Goal: Information Seeking & Learning: Learn about a topic

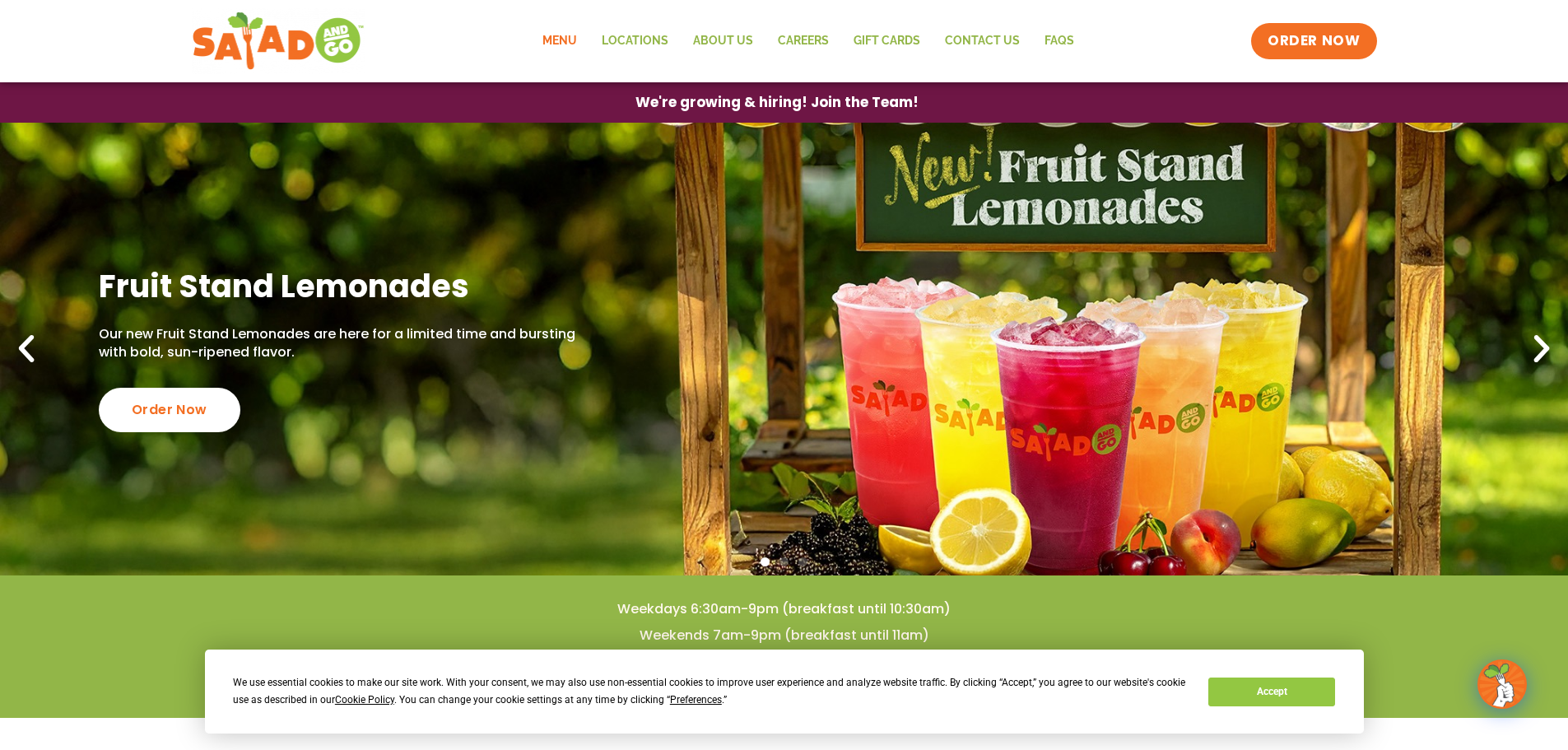
click at [575, 47] on link "Menu" at bounding box center [560, 41] width 59 height 38
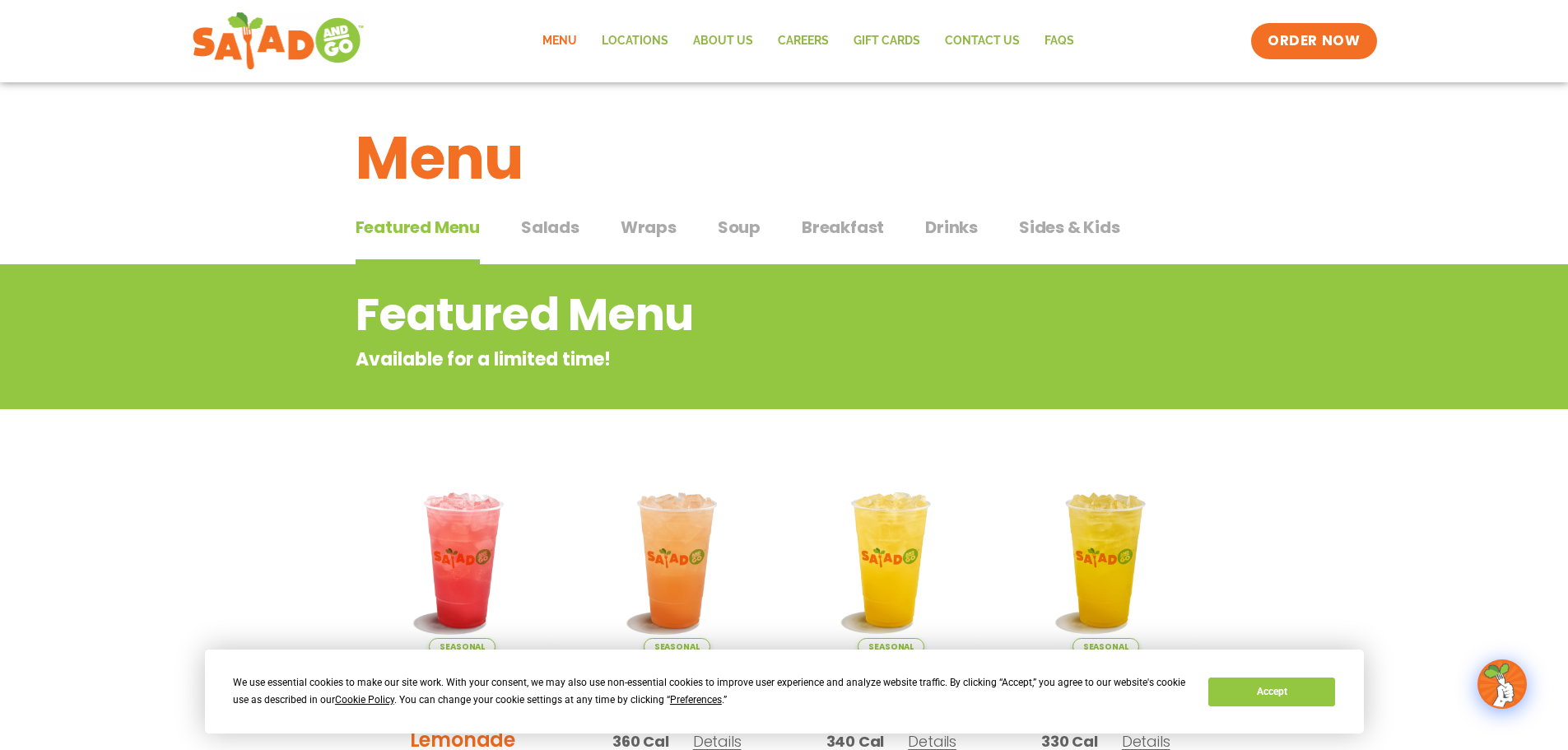
click at [969, 233] on span "Drinks" at bounding box center [951, 227] width 53 height 25
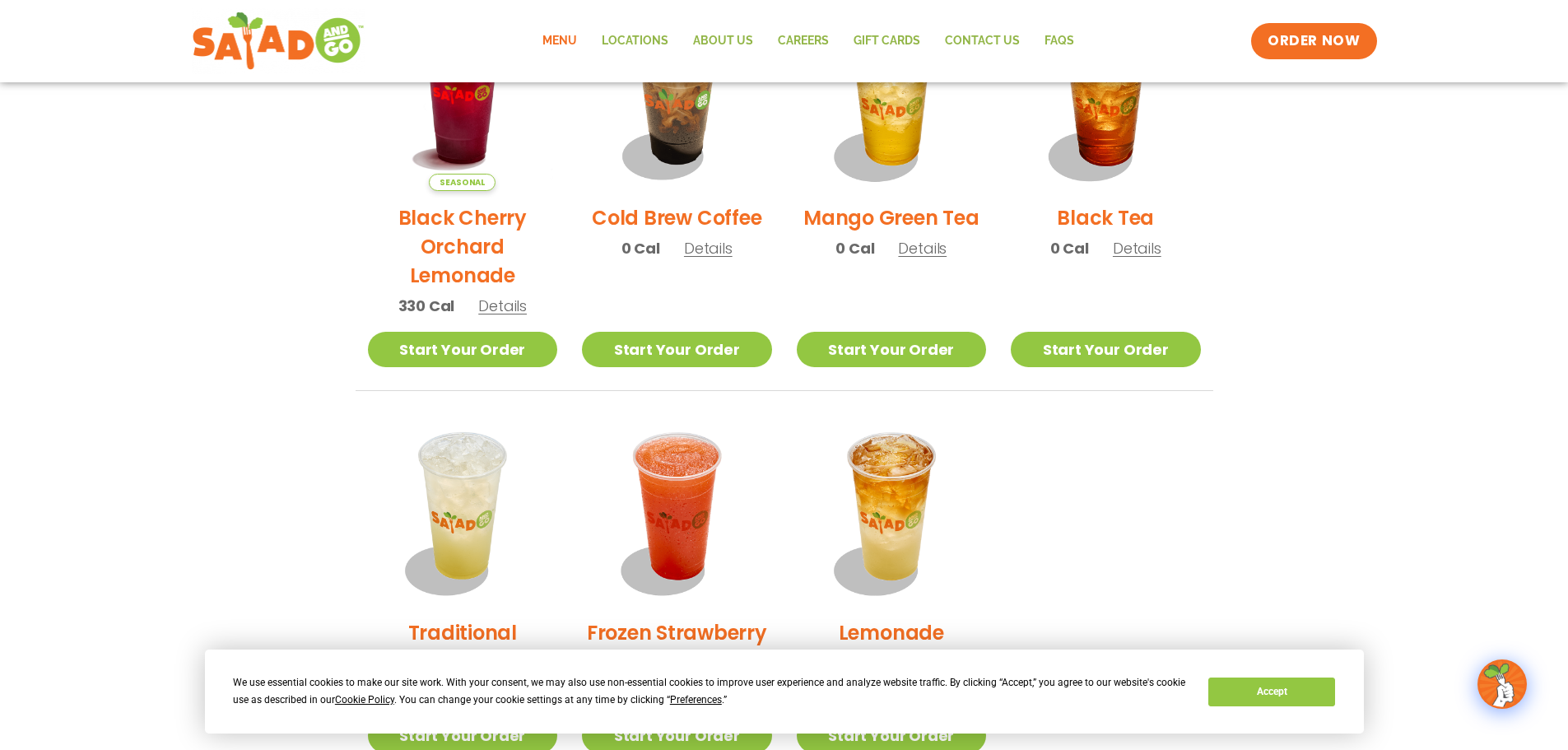
scroll to position [1070, 0]
